Goal: Transaction & Acquisition: Subscribe to service/newsletter

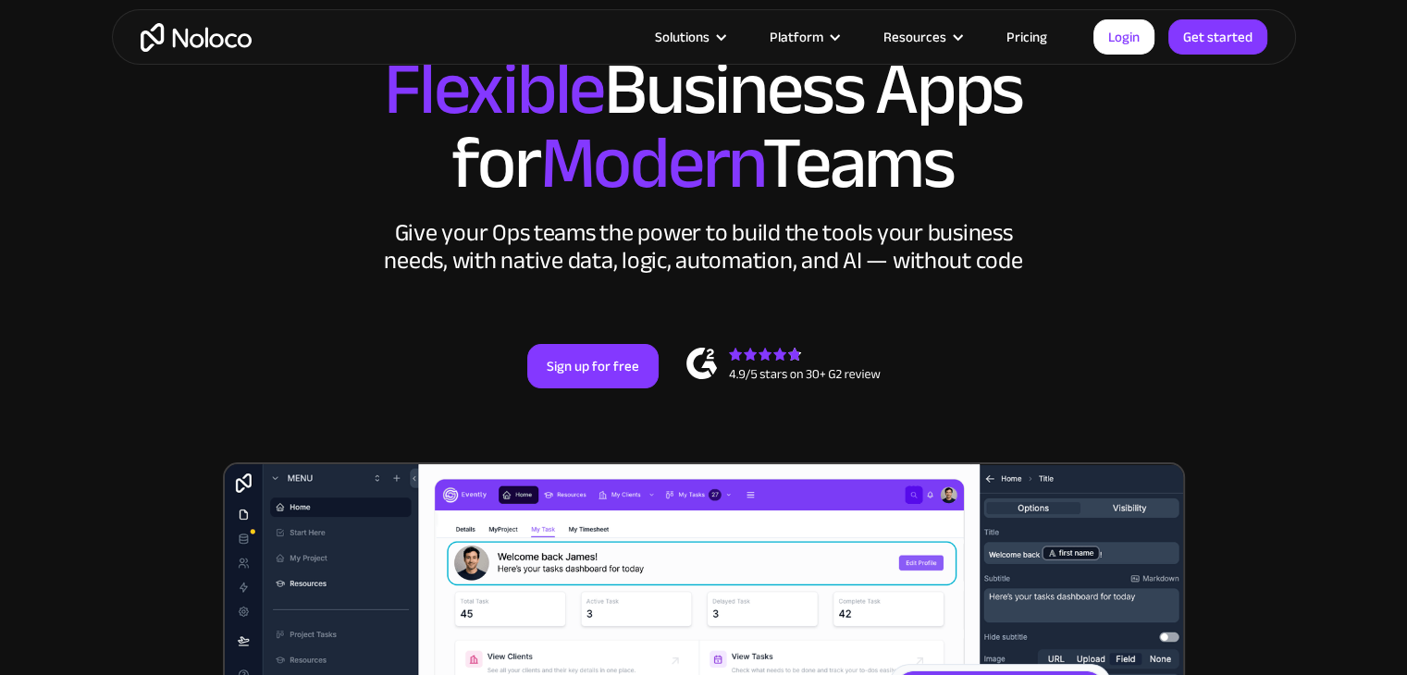
scroll to position [185, 0]
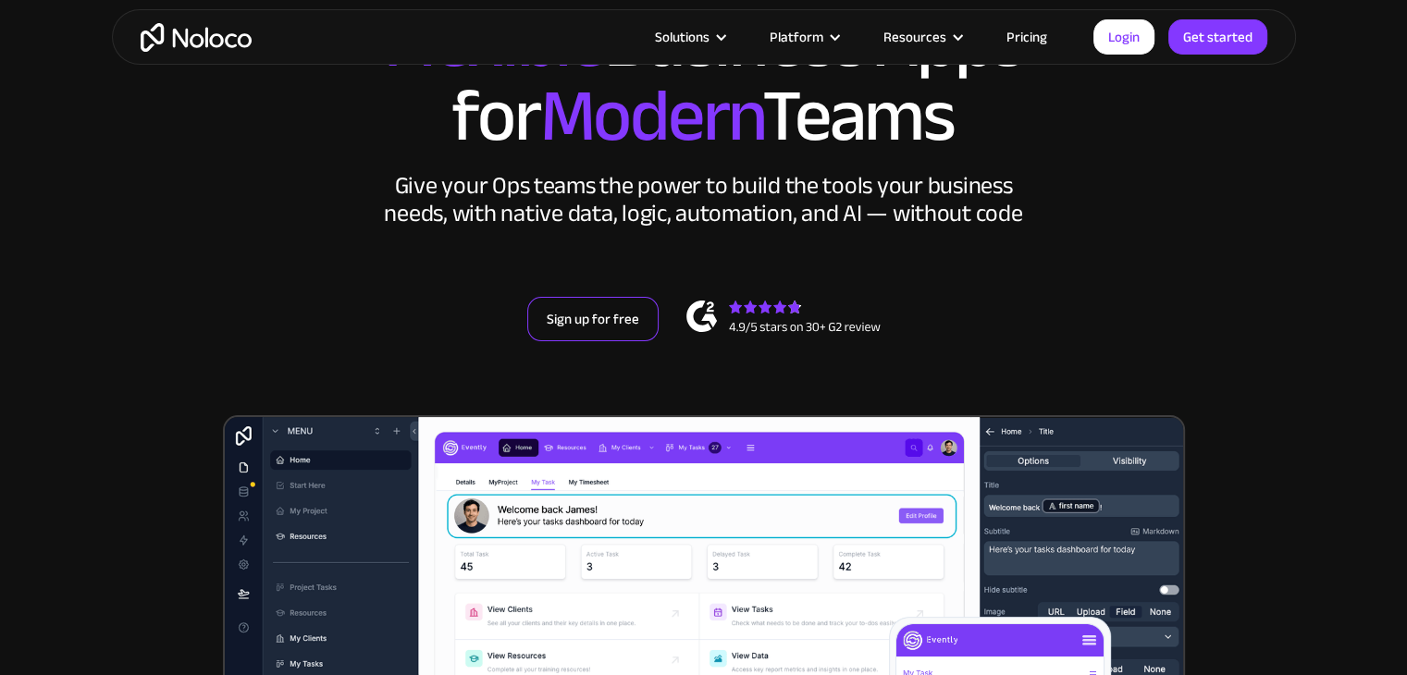
click at [580, 316] on link "Sign up for free" at bounding box center [592, 319] width 131 height 44
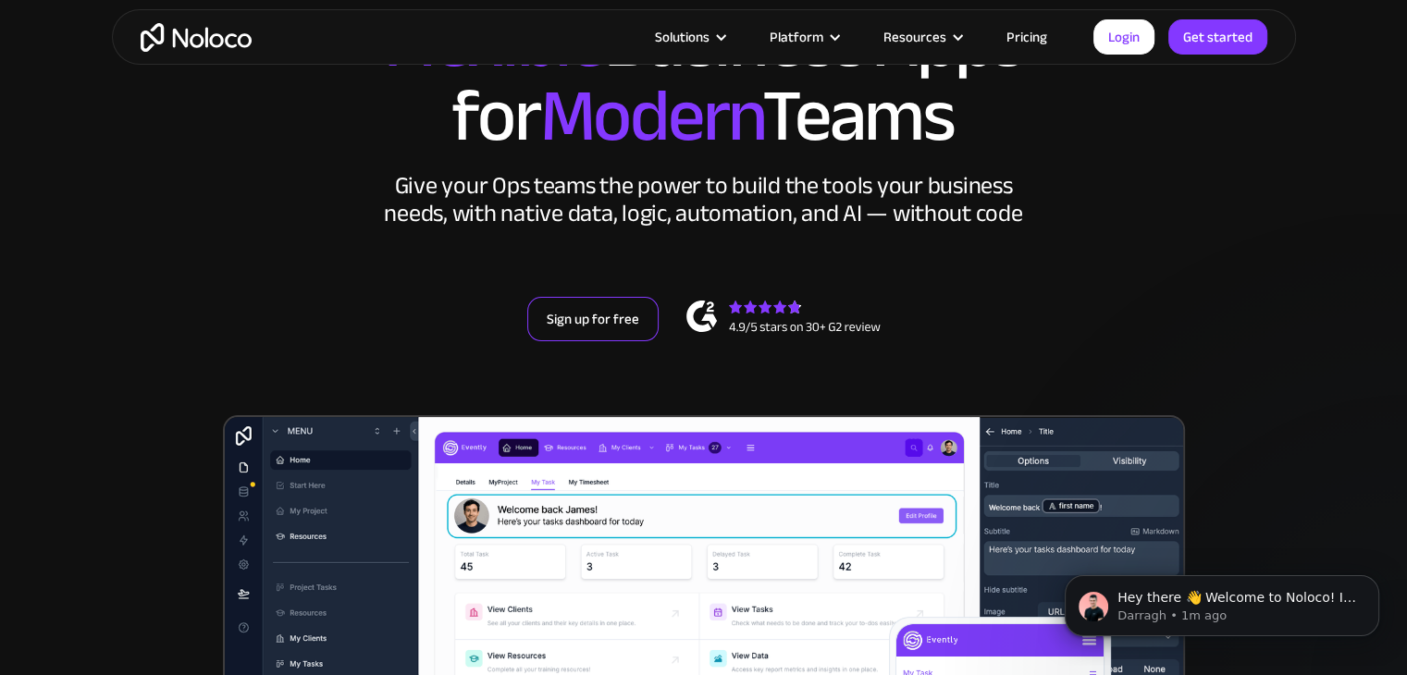
scroll to position [0, 0]
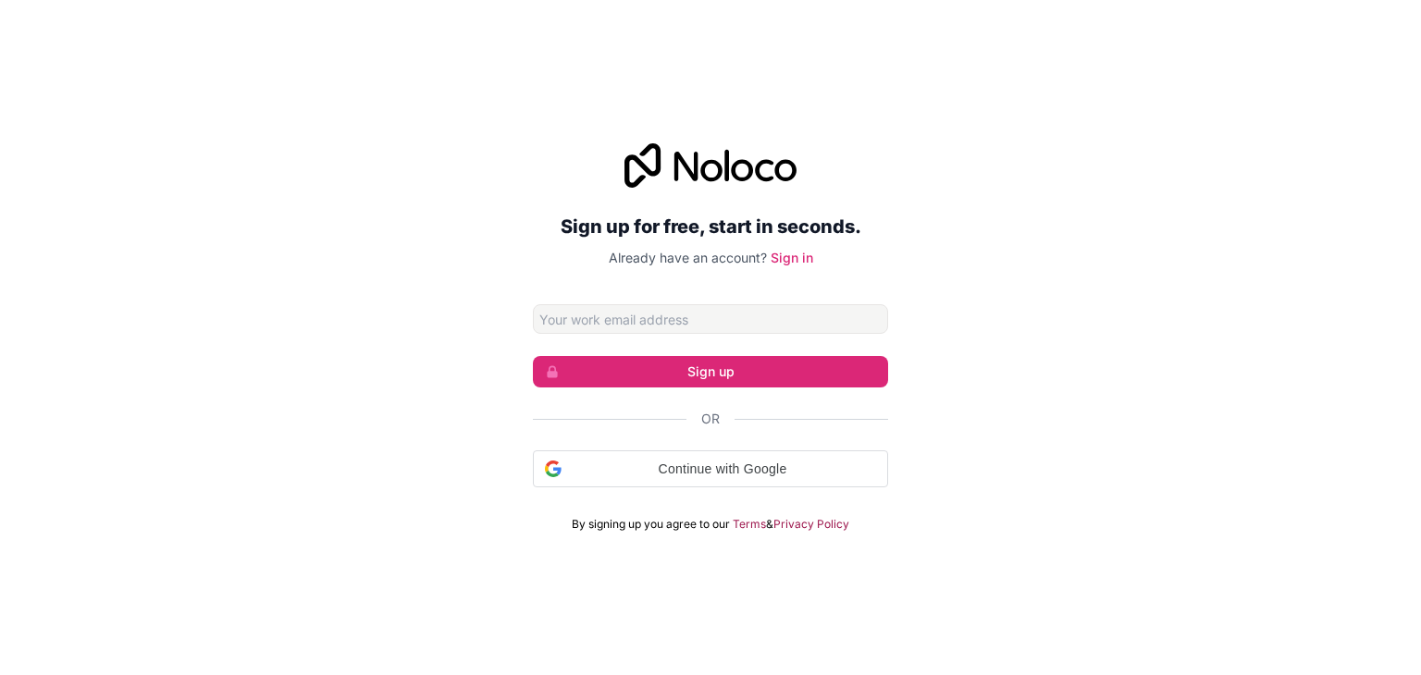
click at [718, 315] on input "Email address" at bounding box center [710, 319] width 355 height 30
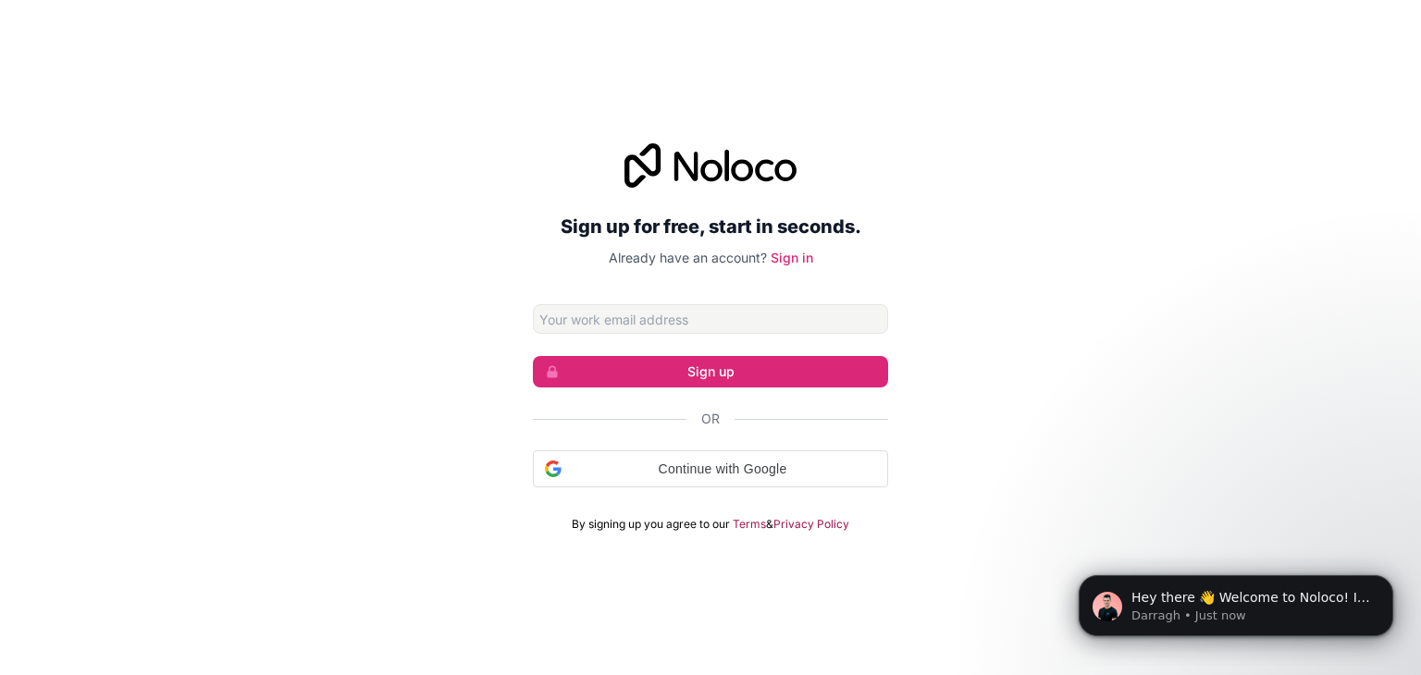
type input "[PERSON_NAME][EMAIL_ADDRESS][DOMAIN_NAME]"
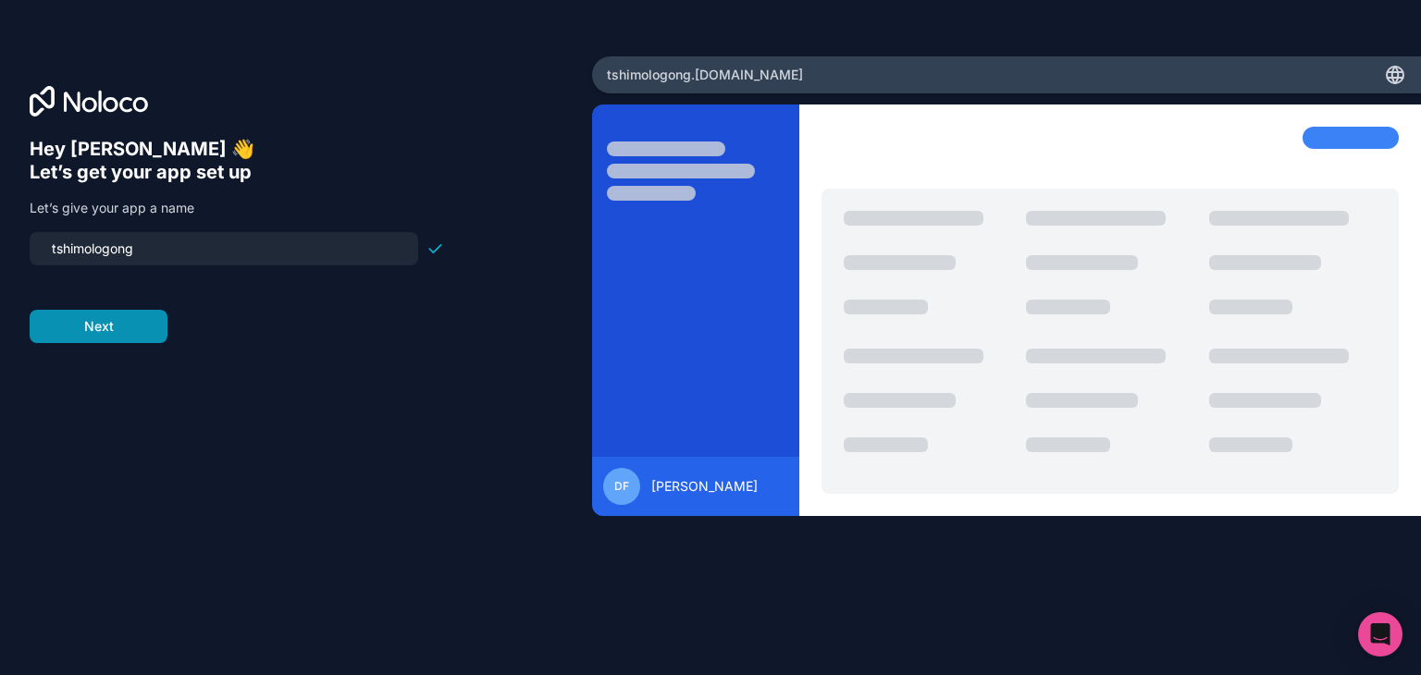
click at [95, 324] on button "Next" at bounding box center [99, 326] width 138 height 33
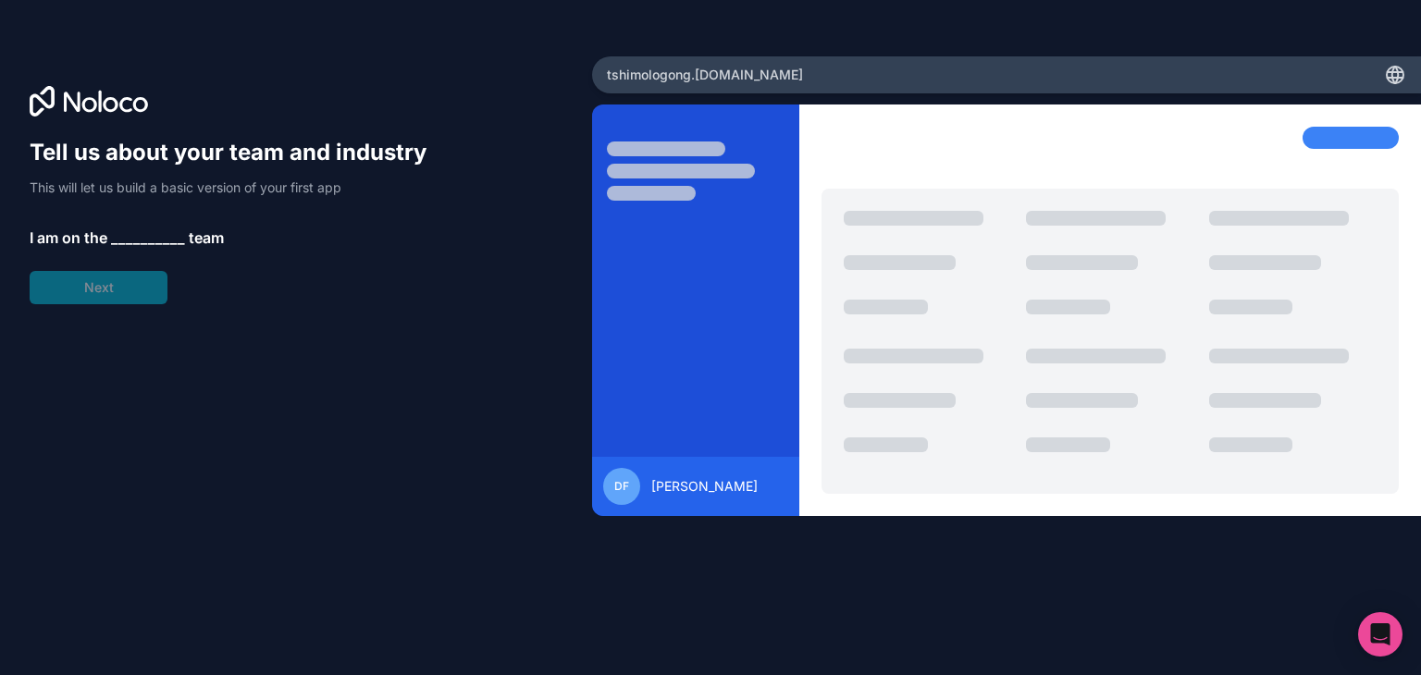
click at [127, 238] on span "__________" at bounding box center [148, 238] width 74 height 22
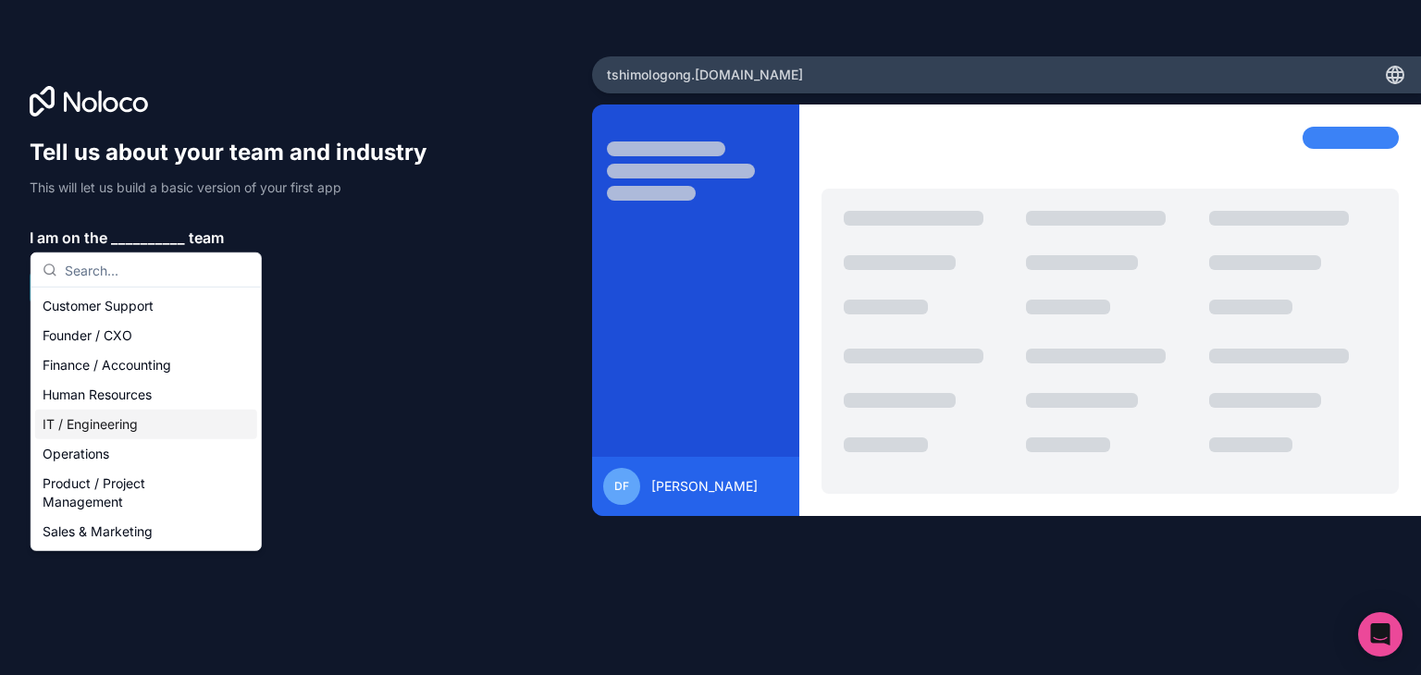
click at [118, 435] on div "IT / Engineering" at bounding box center [146, 425] width 222 height 30
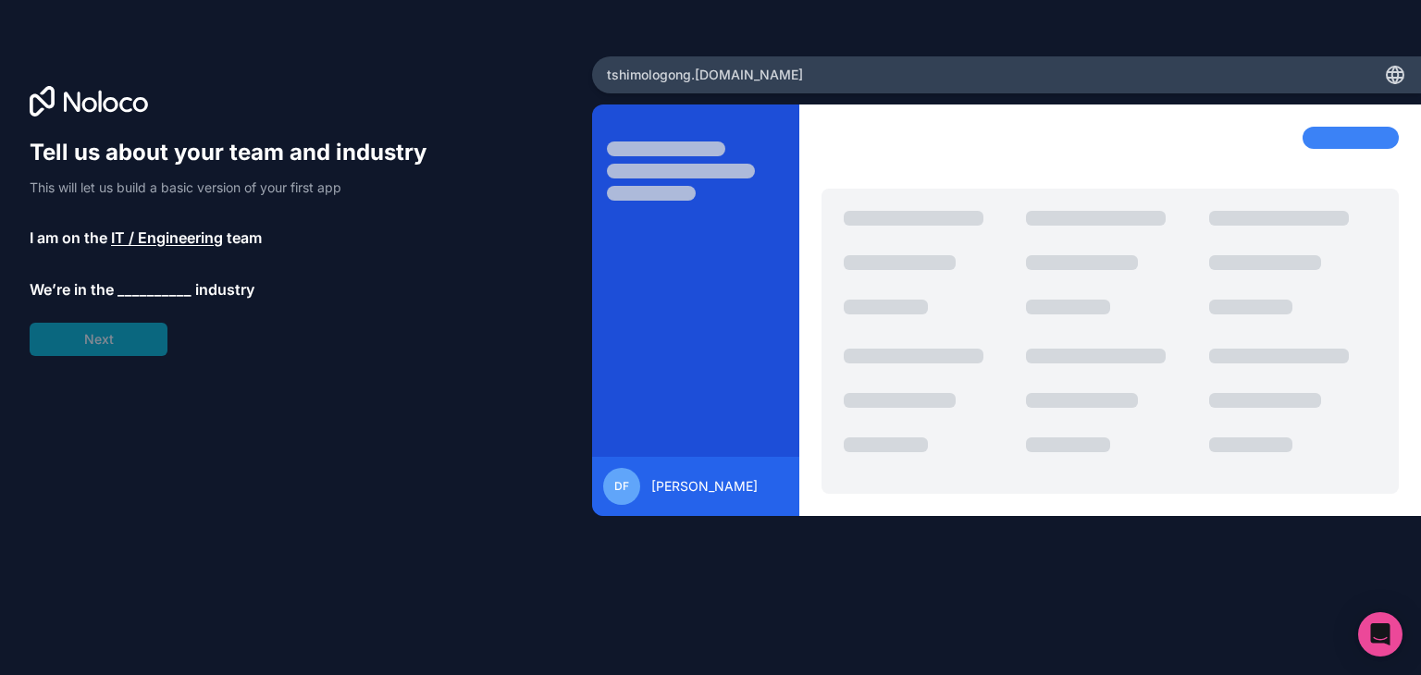
click at [129, 292] on span "__________" at bounding box center [154, 289] width 74 height 22
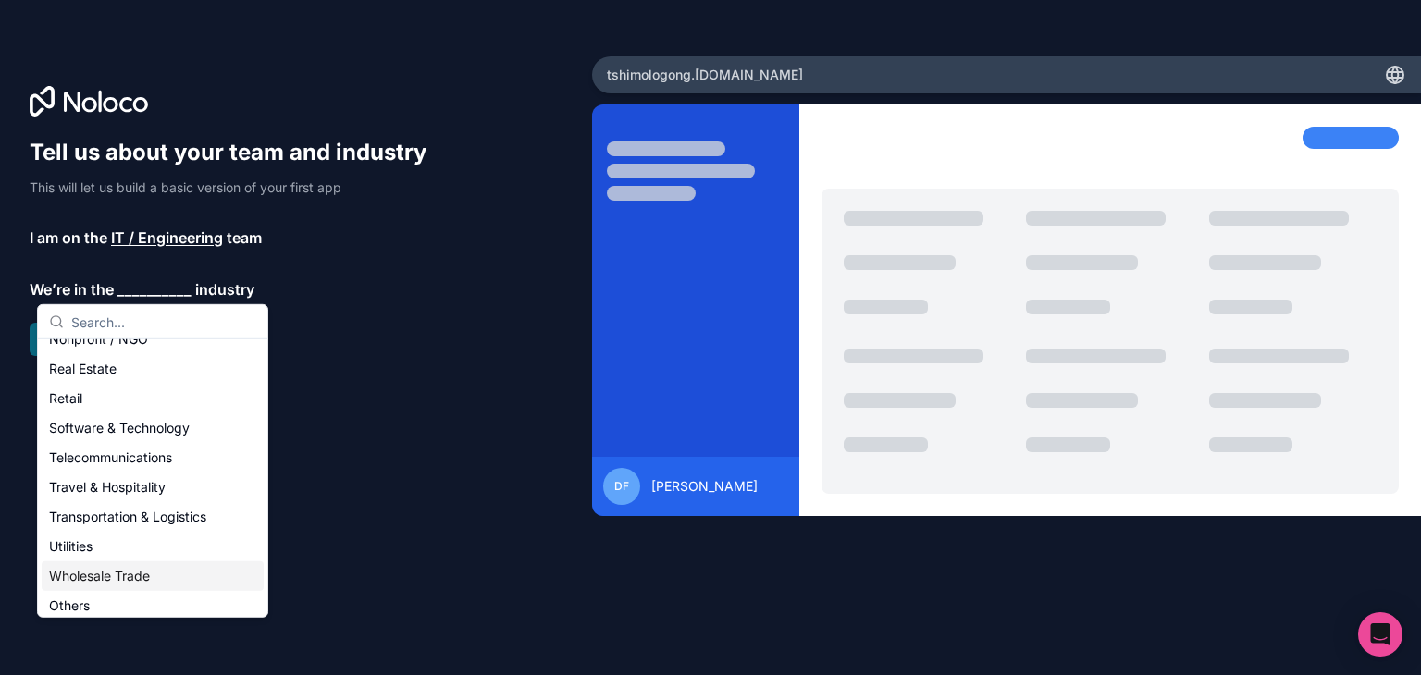
scroll to position [381, 0]
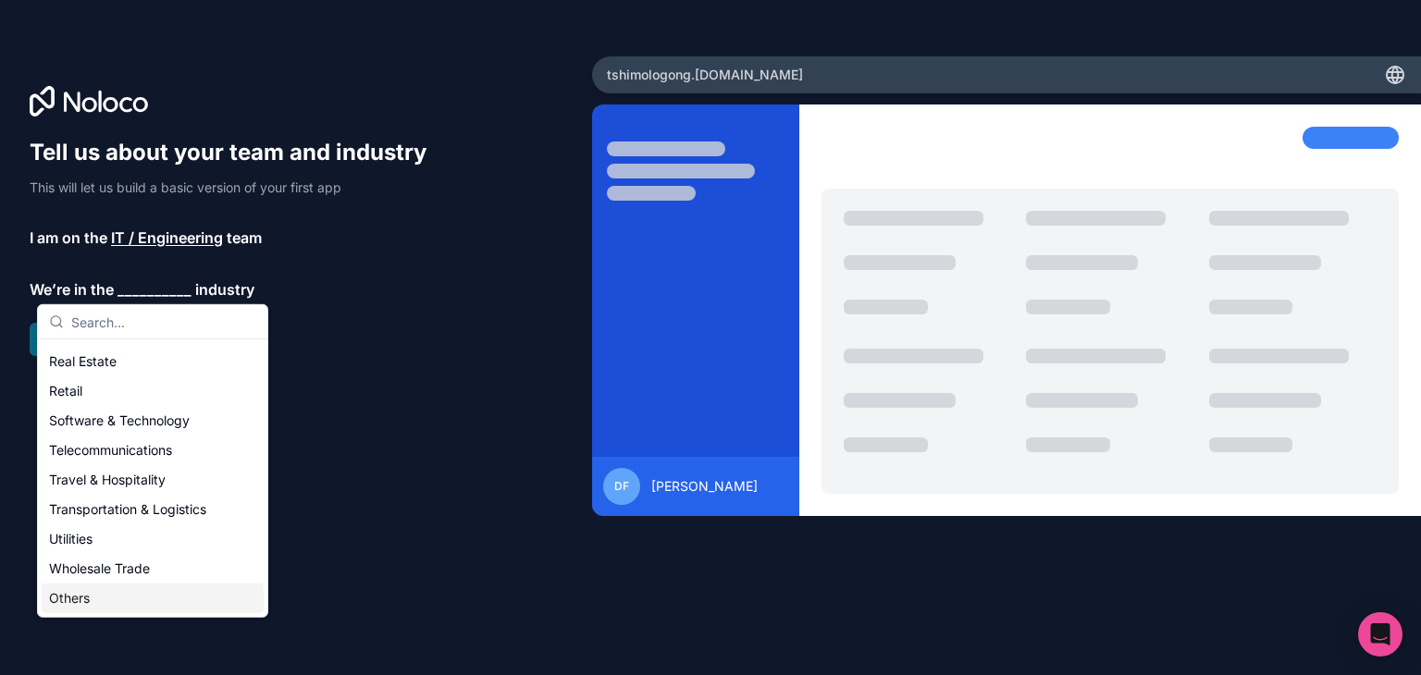
click at [112, 604] on div "Others" at bounding box center [153, 599] width 222 height 30
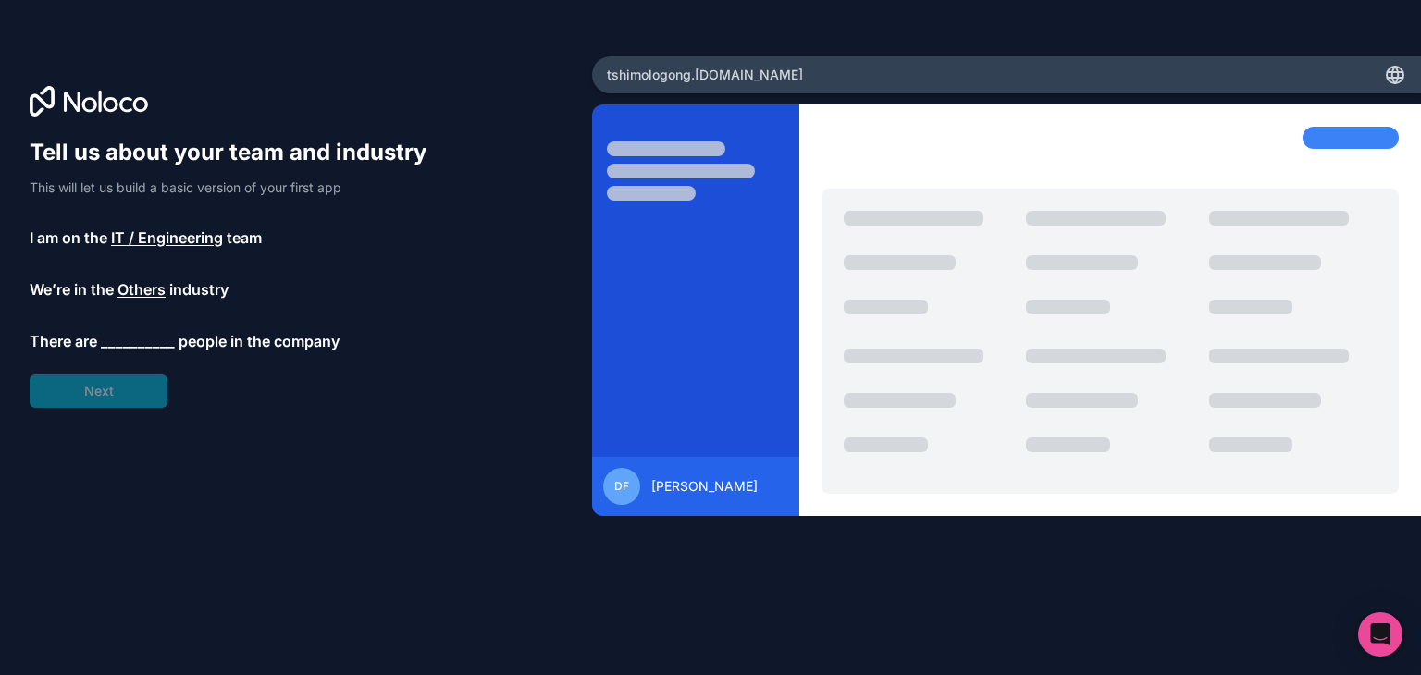
click at [130, 341] on span "__________" at bounding box center [138, 341] width 74 height 22
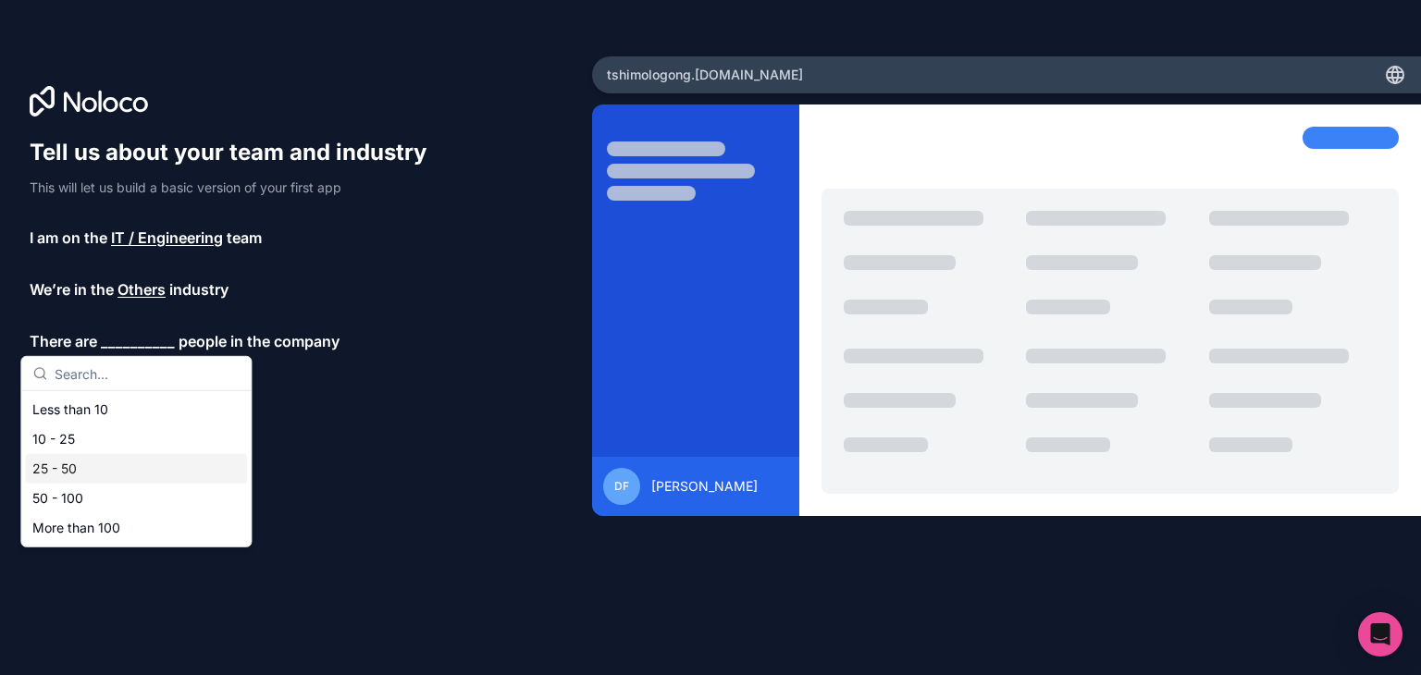
click at [81, 473] on div "25 - 50" at bounding box center [136, 469] width 222 height 30
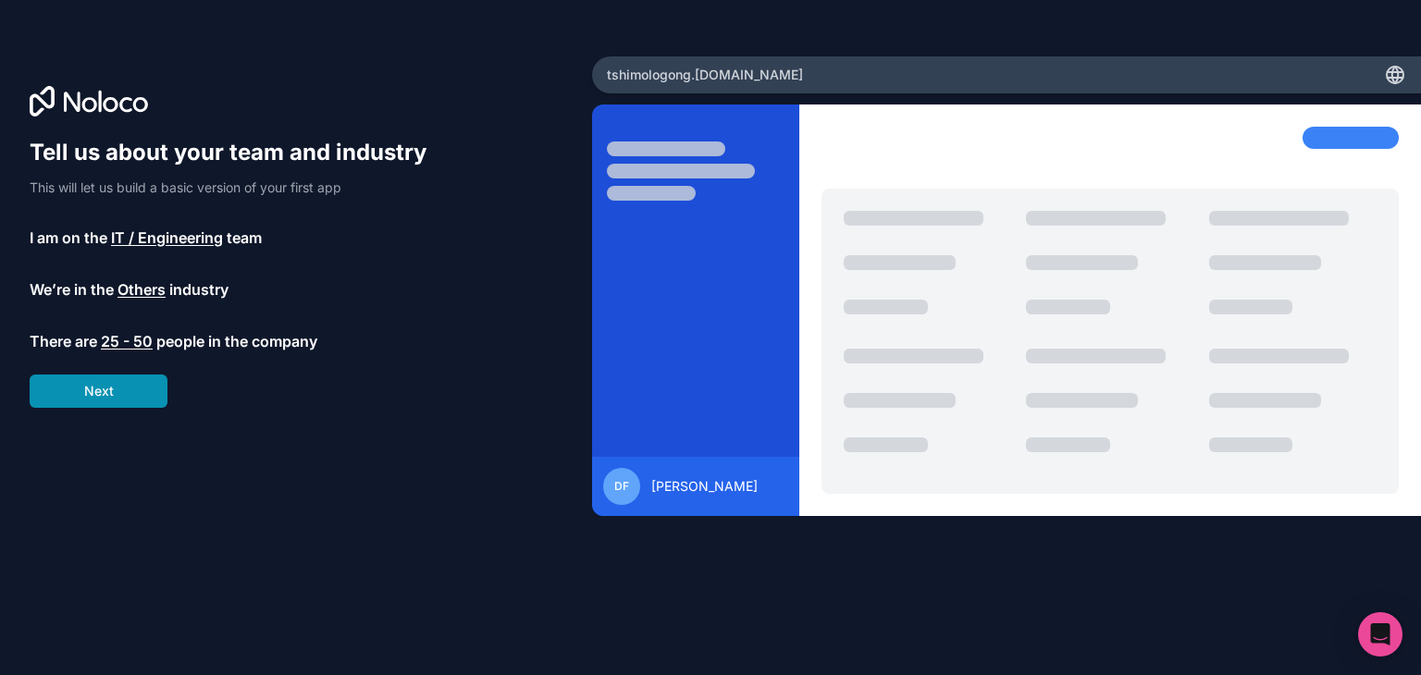
click at [112, 389] on button "Next" at bounding box center [99, 391] width 138 height 33
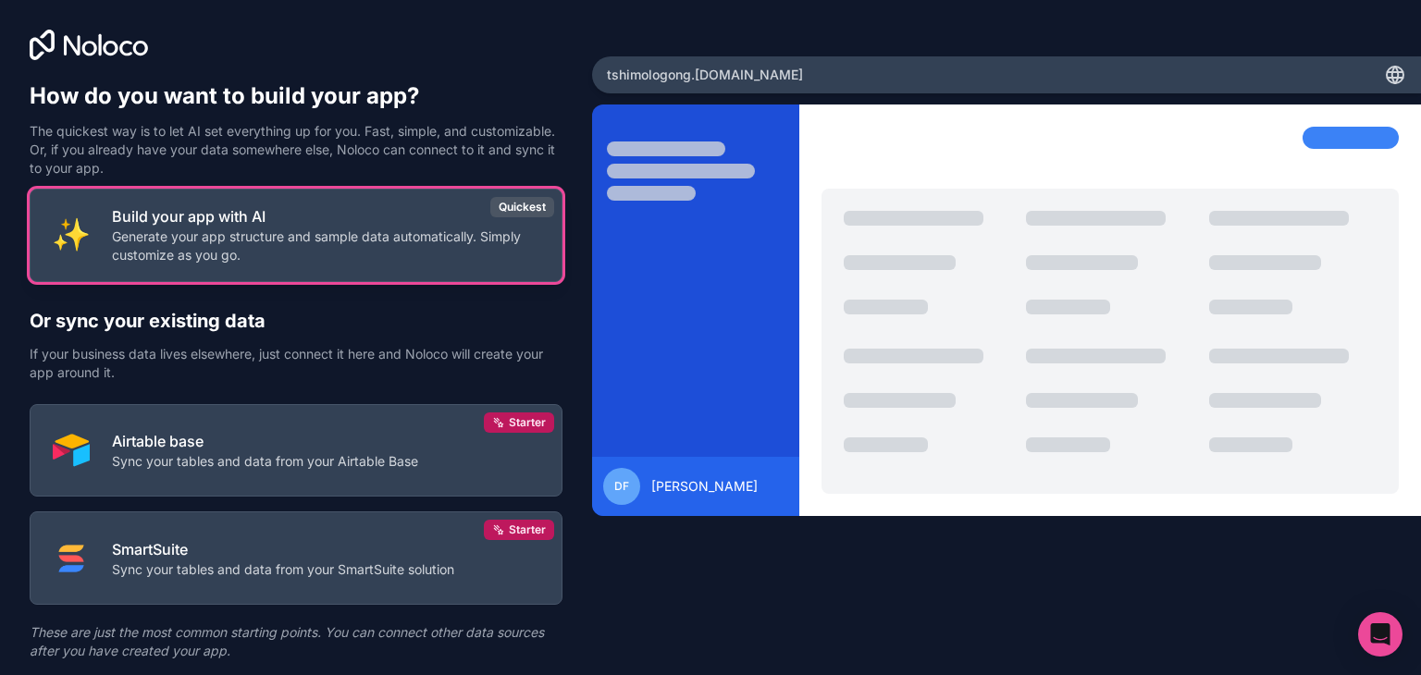
scroll to position [55, 0]
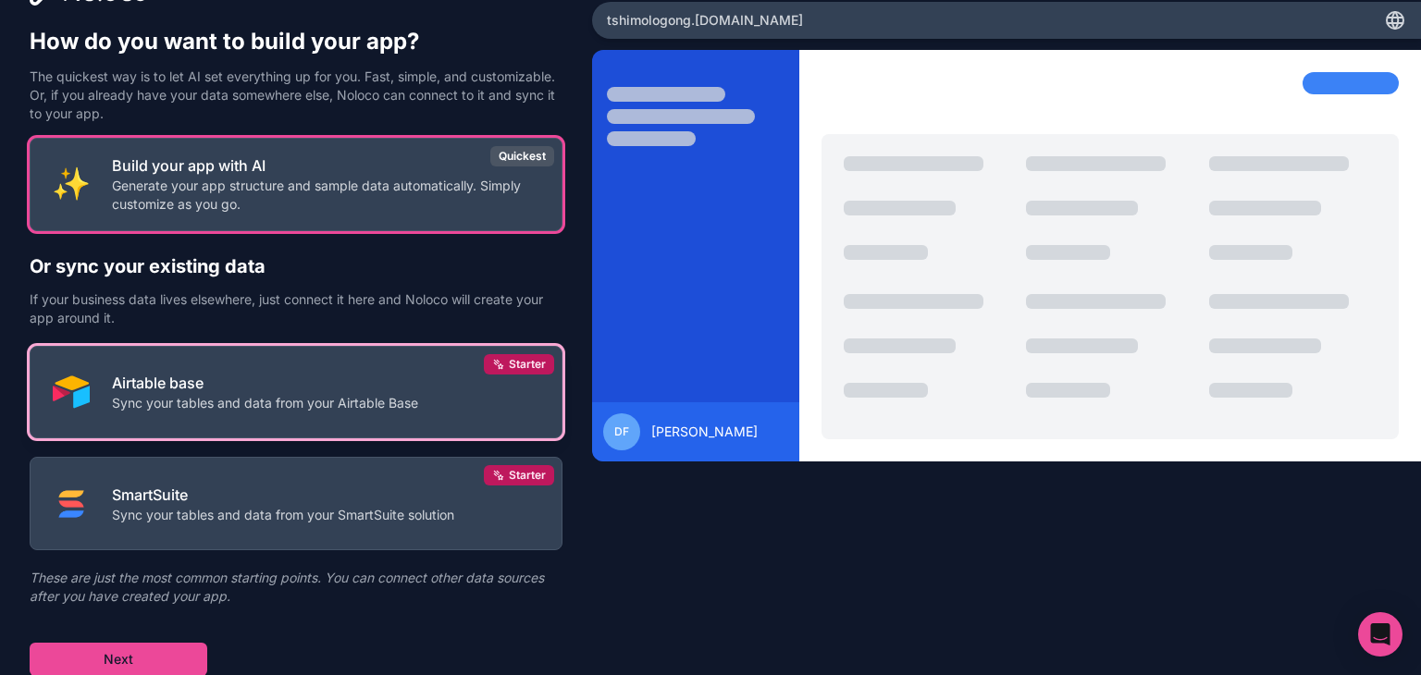
click at [251, 382] on p "Airtable base" at bounding box center [265, 383] width 306 height 22
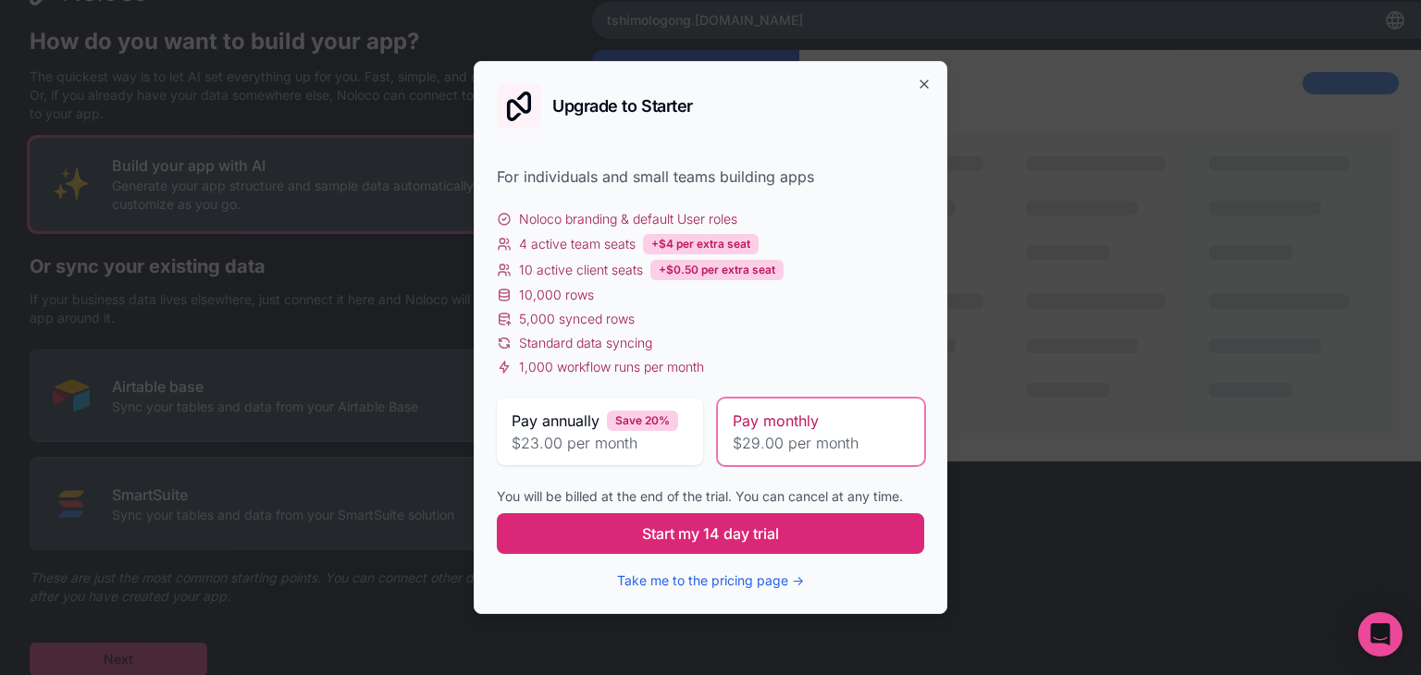
click at [655, 537] on span "Start my 14 day trial" at bounding box center [710, 534] width 137 height 22
